Goal: Task Accomplishment & Management: Complete application form

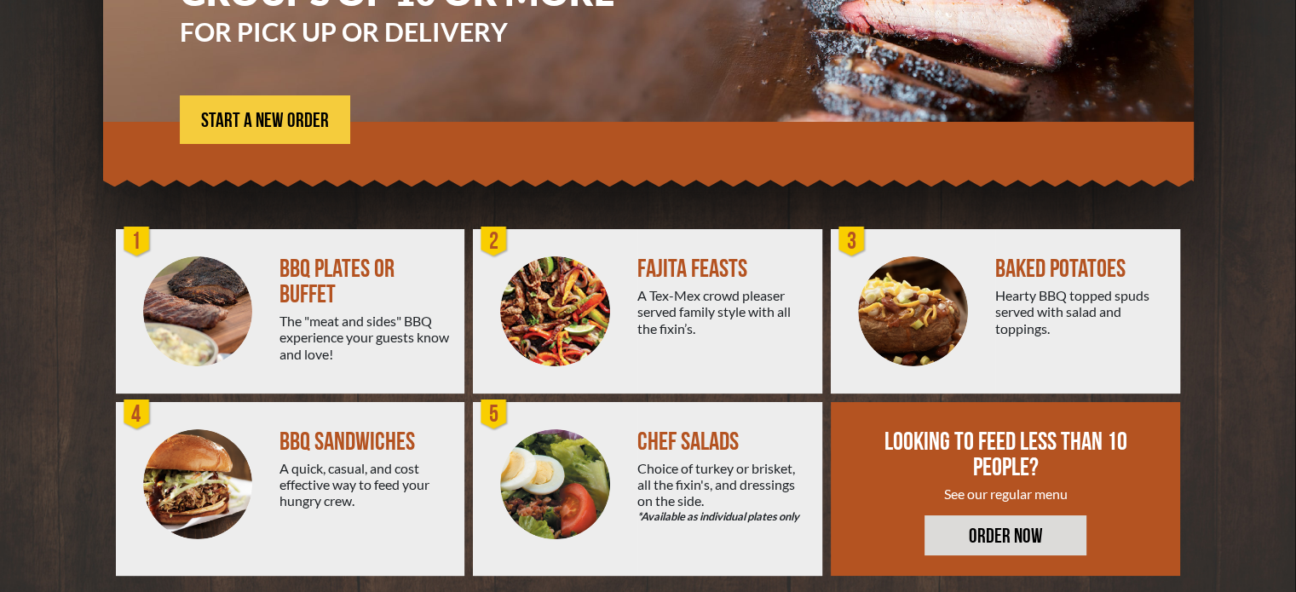
scroll to position [306, 0]
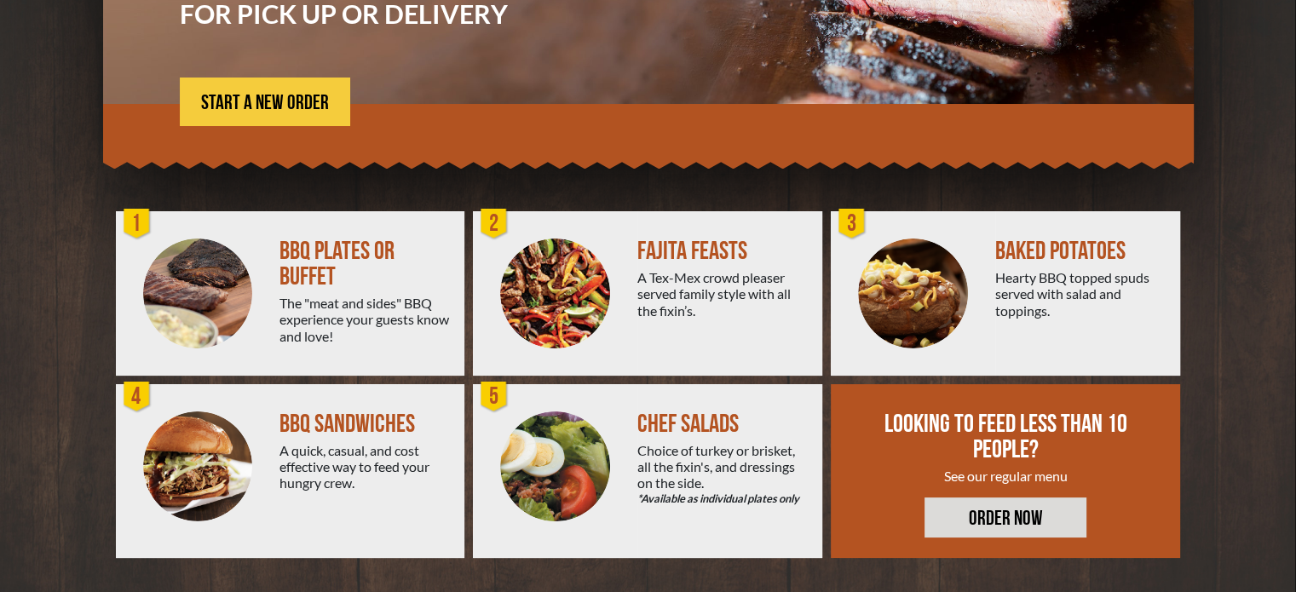
click at [307, 280] on div "BBQ PLATES OR BUFFET" at bounding box center [365, 264] width 171 height 51
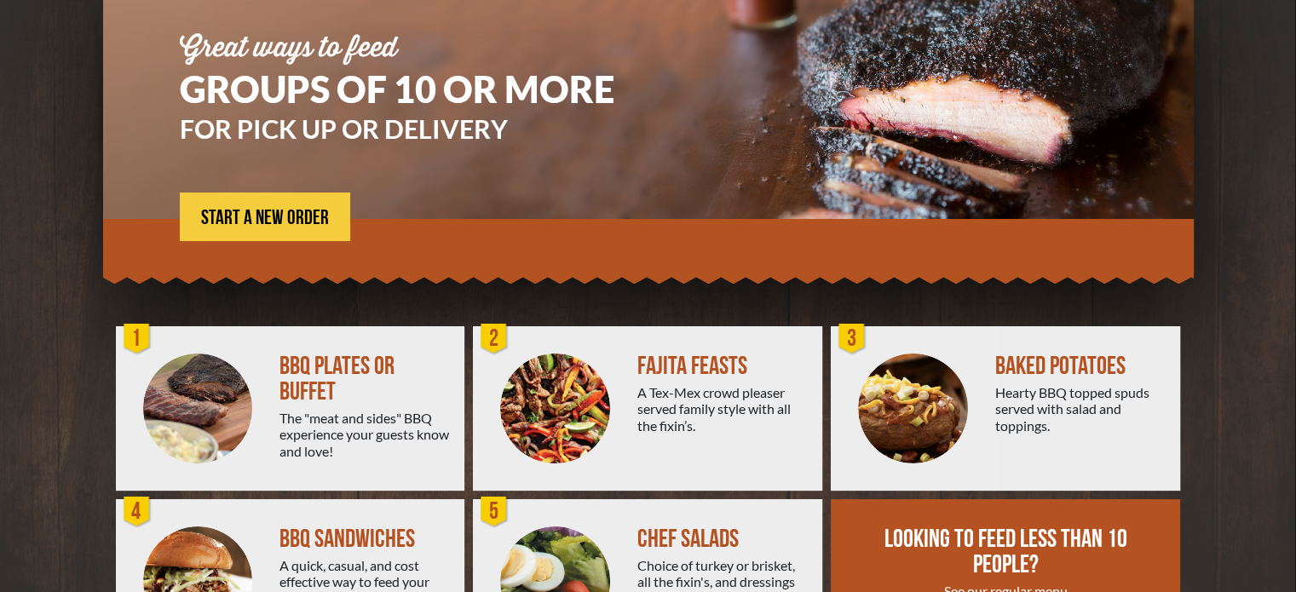
scroll to position [50, 0]
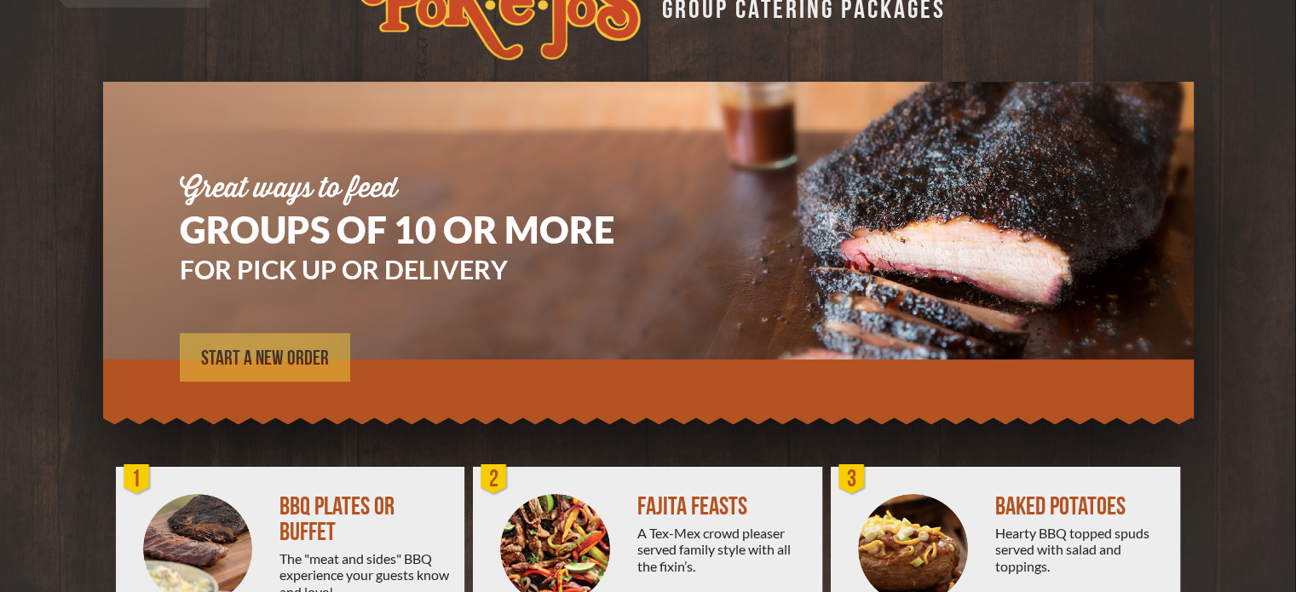
click at [261, 366] on span "START A NEW ORDER" at bounding box center [265, 359] width 128 height 20
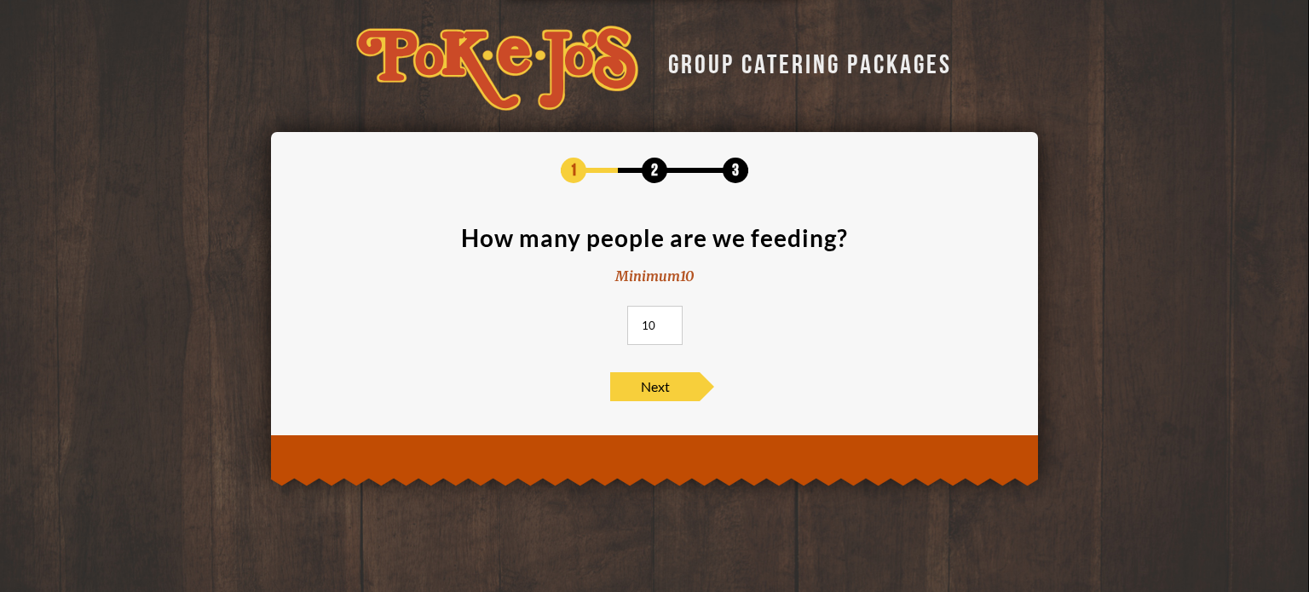
click at [661, 328] on input "10" at bounding box center [654, 325] width 55 height 39
type input "115"
click at [627, 384] on span "Next" at bounding box center [654, 386] width 89 height 29
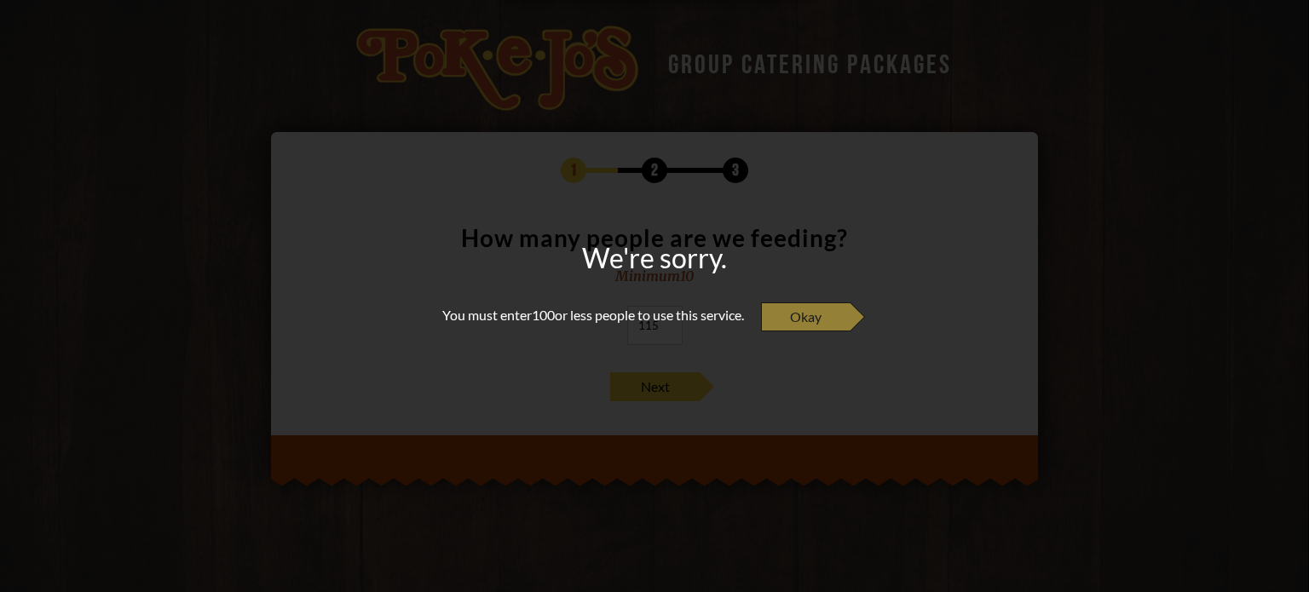
click at [807, 320] on span "Okay" at bounding box center [805, 317] width 89 height 29
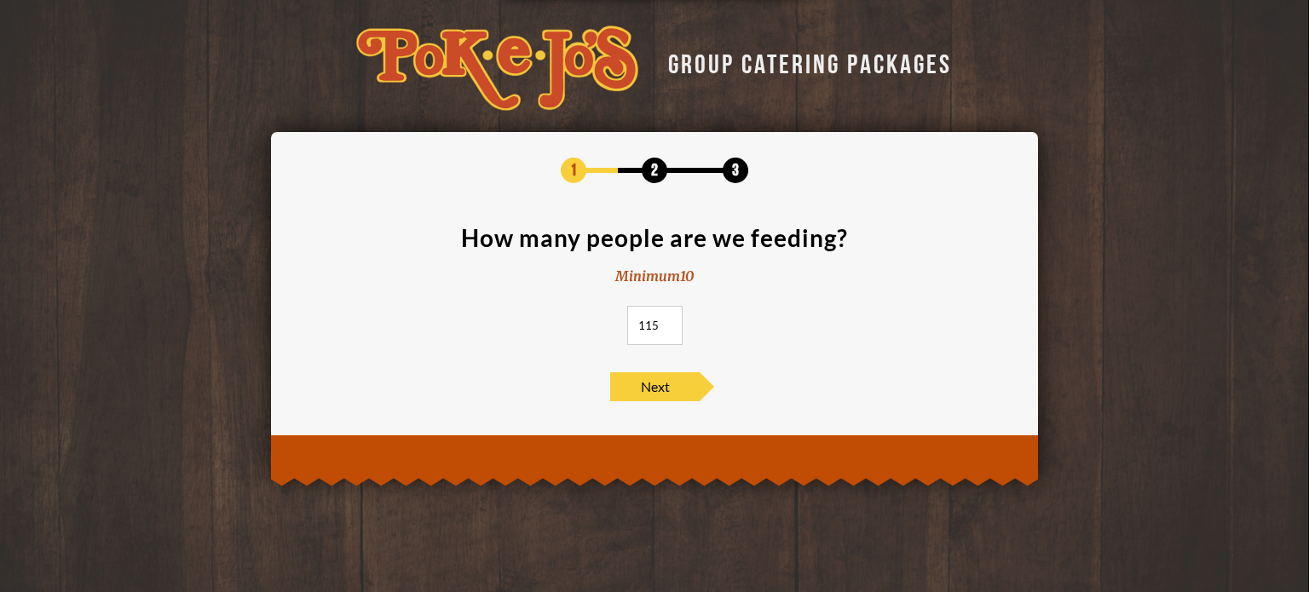
click at [668, 312] on input "115" at bounding box center [654, 325] width 55 height 39
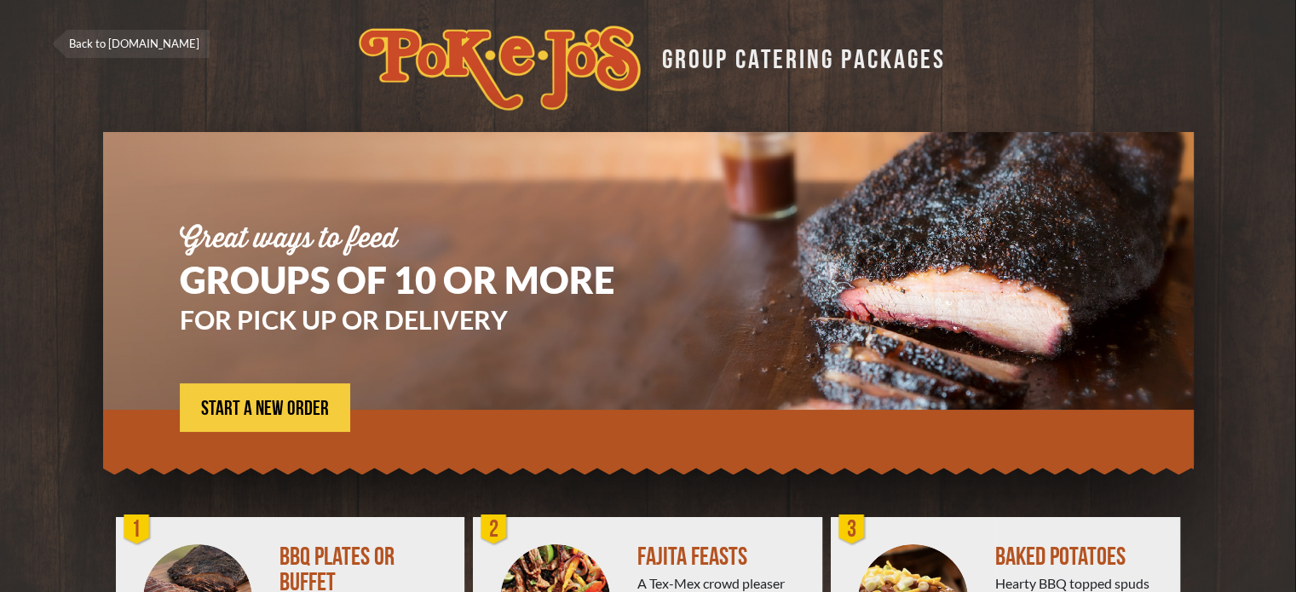
click at [88, 43] on link "Back to [DOMAIN_NAME]" at bounding box center [131, 44] width 158 height 28
